Goal: Transaction & Acquisition: Purchase product/service

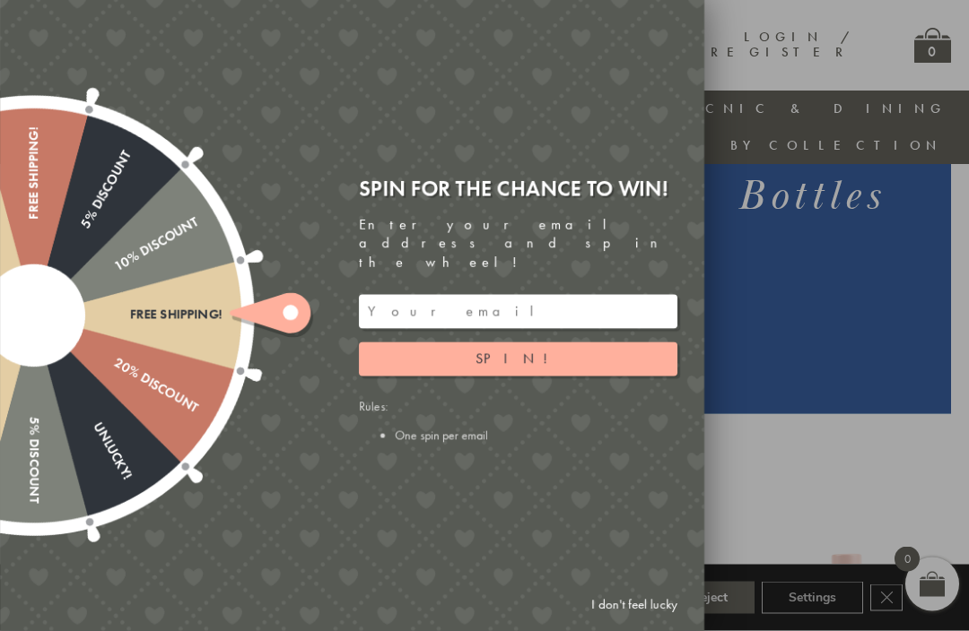
scroll to position [335, 0]
click at [412, 329] on input "email" at bounding box center [518, 312] width 318 height 34
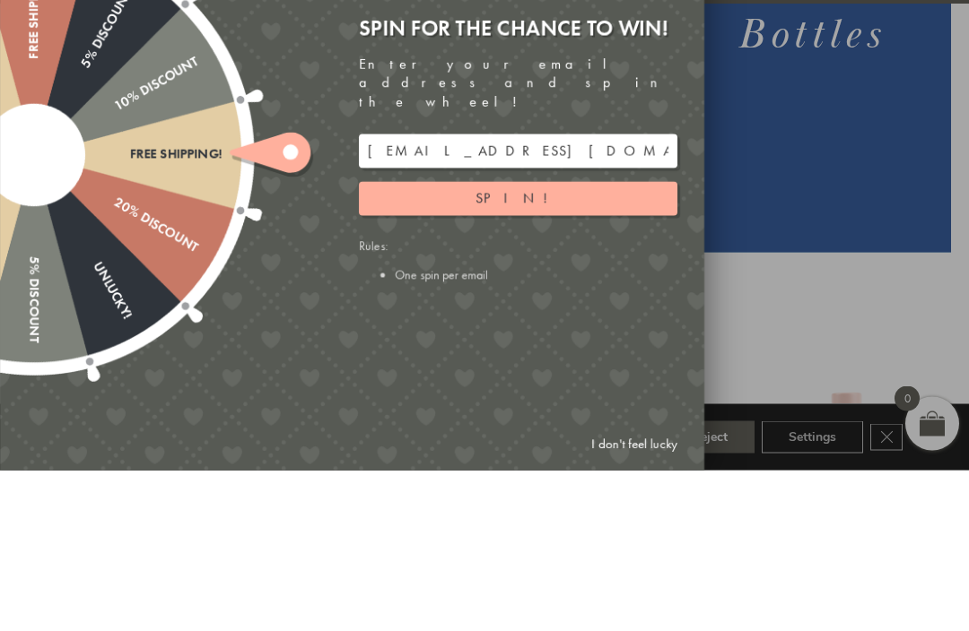
click at [531, 350] on span "Spin!" at bounding box center [517, 359] width 85 height 19
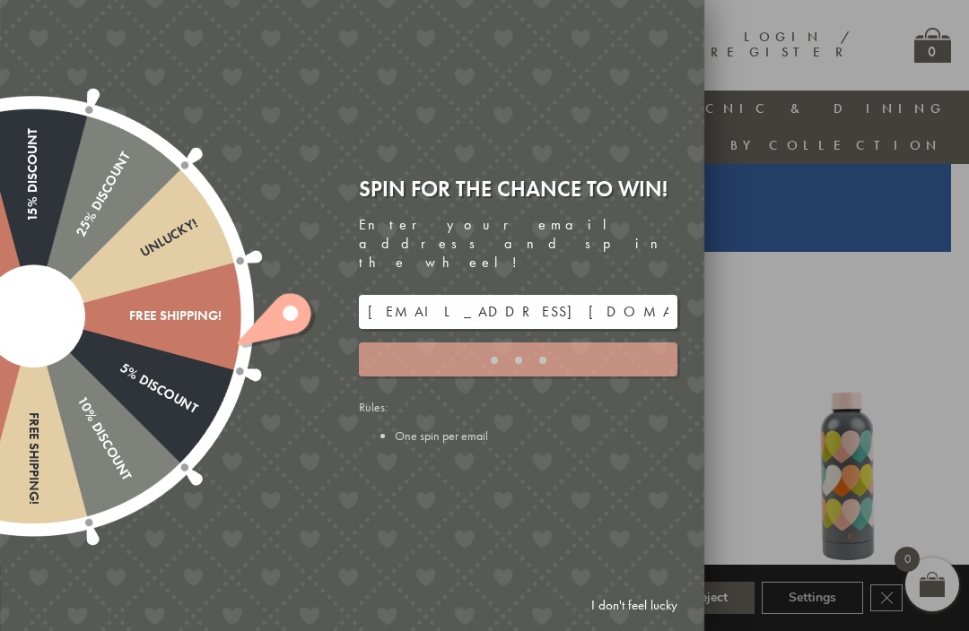
type input "GUGJPQNX"
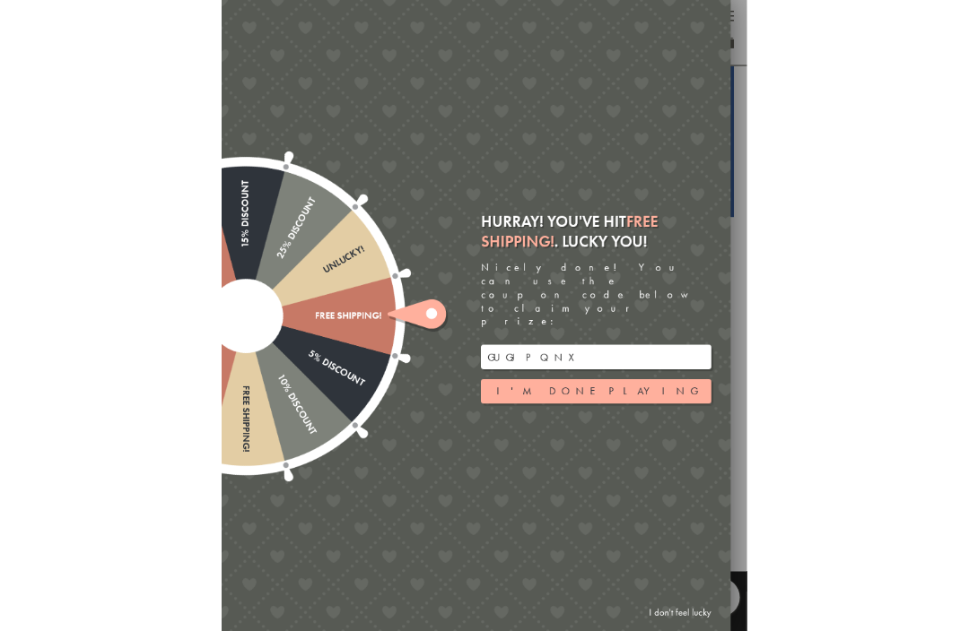
scroll to position [495, 0]
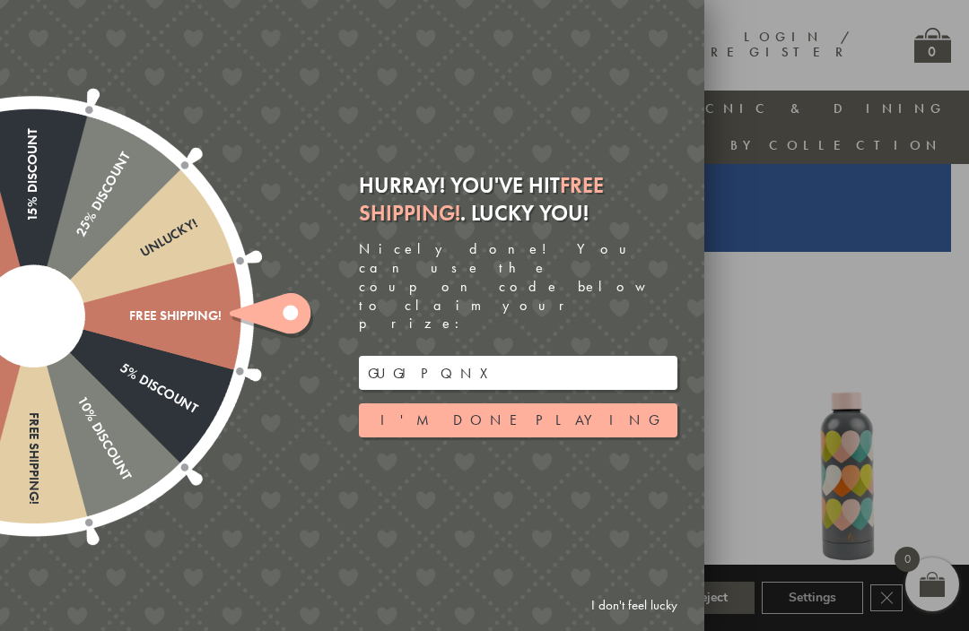
click at [900, 310] on div at bounding box center [484, 315] width 969 height 631
click at [759, 57] on div at bounding box center [484, 315] width 969 height 631
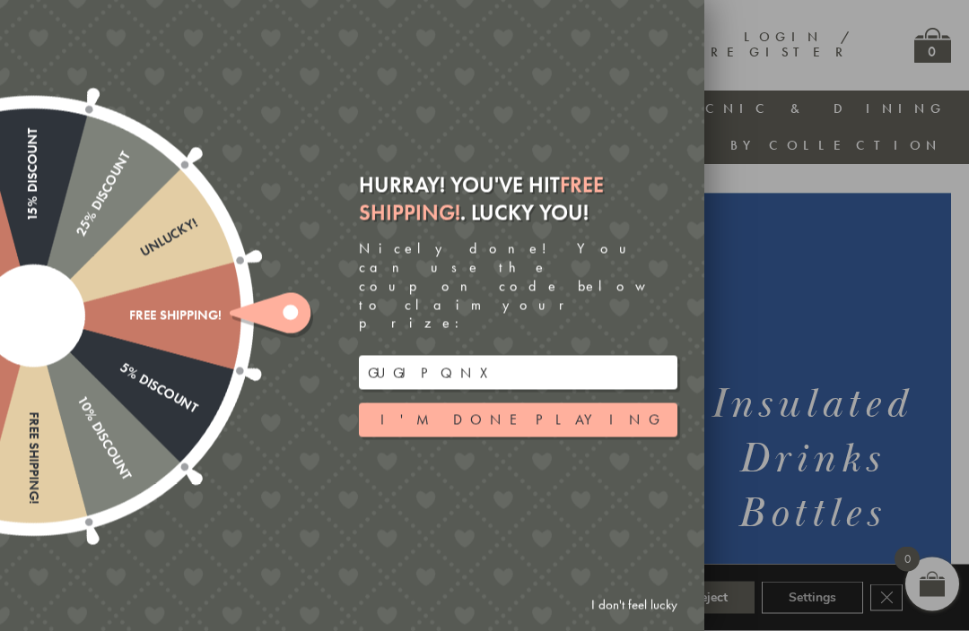
scroll to position [0, 0]
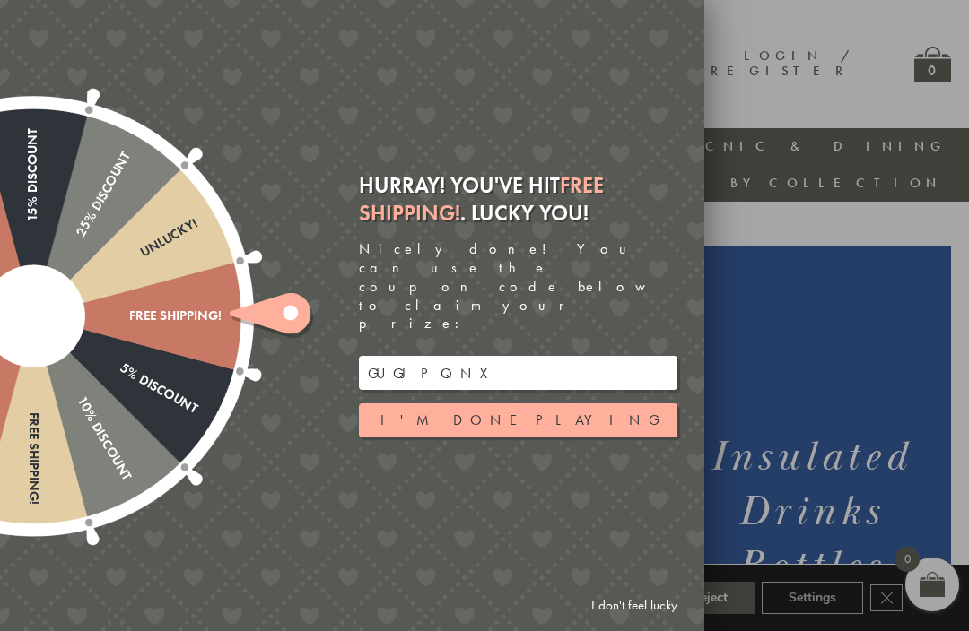
click at [640, 610] on link "I don't feel lucky" at bounding box center [634, 605] width 104 height 33
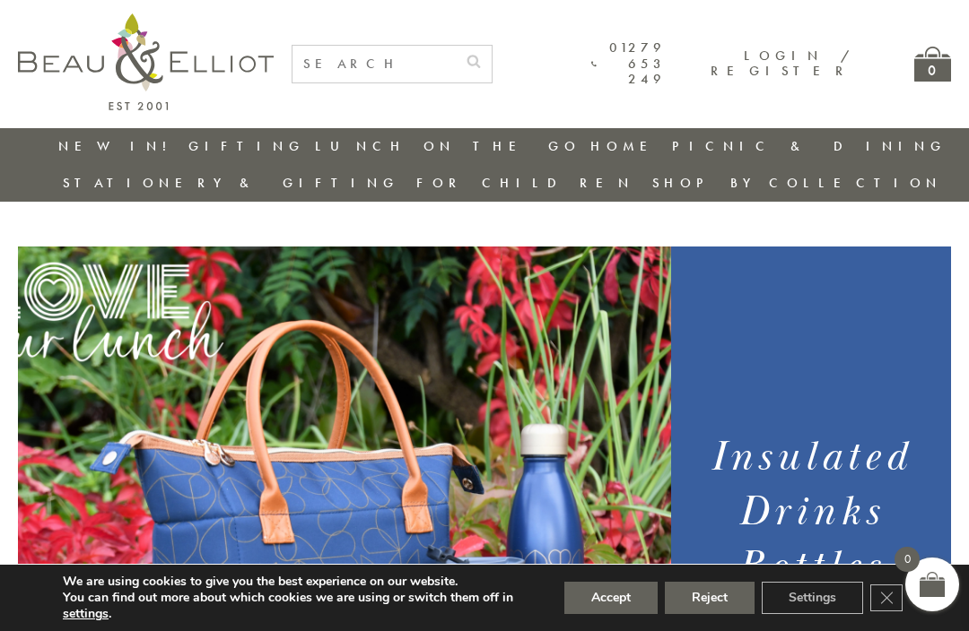
click at [614, 590] on button "Accept" at bounding box center [610, 598] width 93 height 32
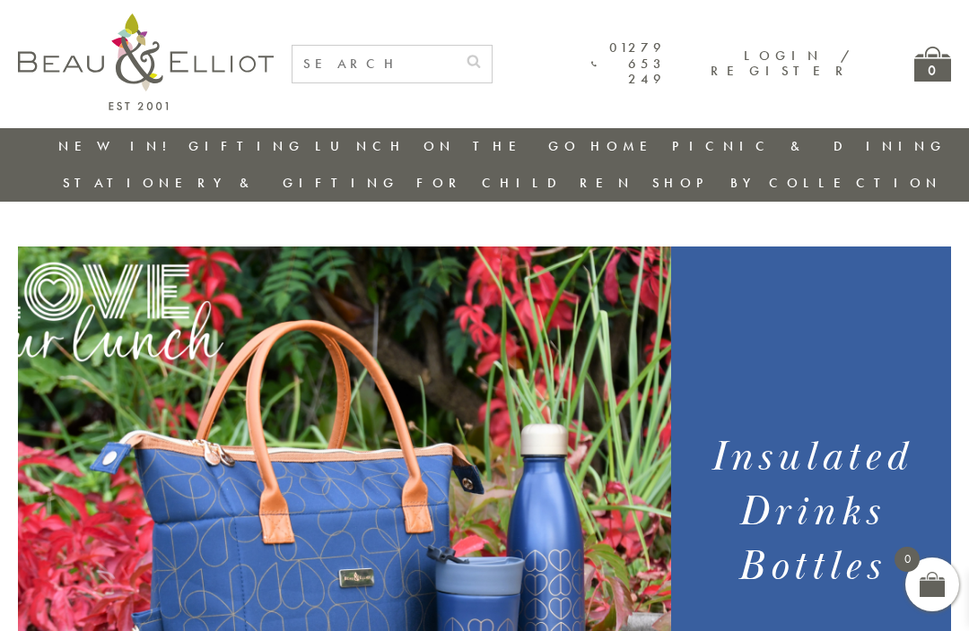
click at [331, 70] on input "text" at bounding box center [373, 64] width 163 height 37
type input "Mini confetti"
click at [492, 58] on button "submit" at bounding box center [474, 60] width 36 height 29
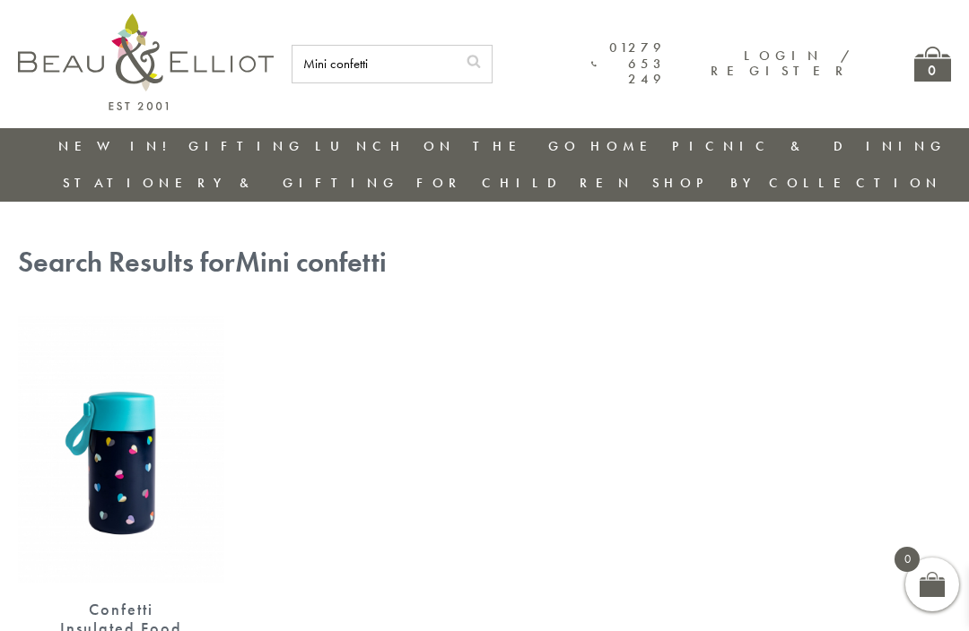
click at [395, 65] on input "Mini confetti" at bounding box center [373, 64] width 163 height 37
type input "M"
click at [492, 58] on button "submit" at bounding box center [474, 60] width 36 height 29
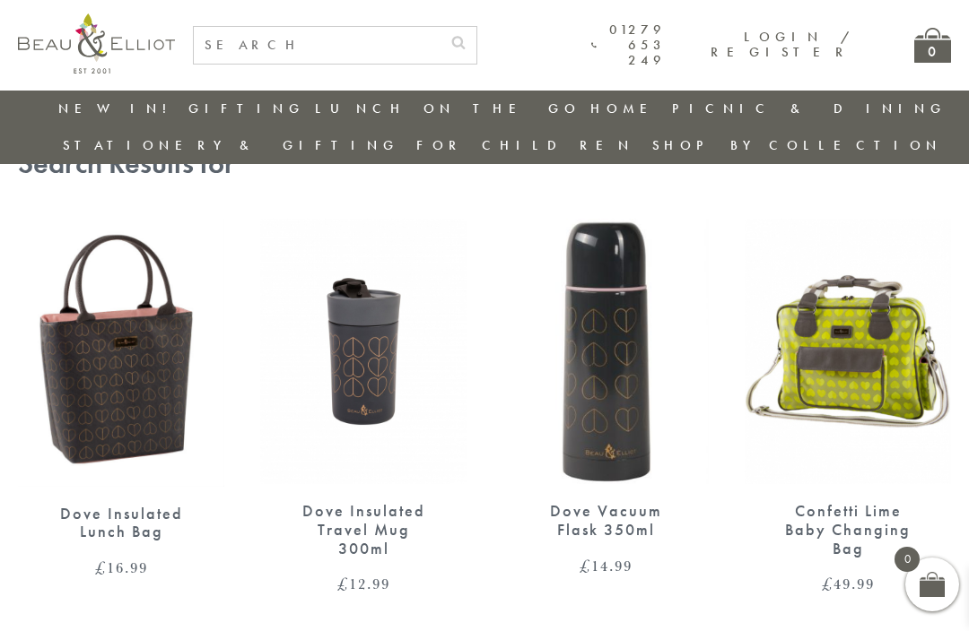
scroll to position [60, 0]
